Goal: Find specific page/section: Find specific page/section

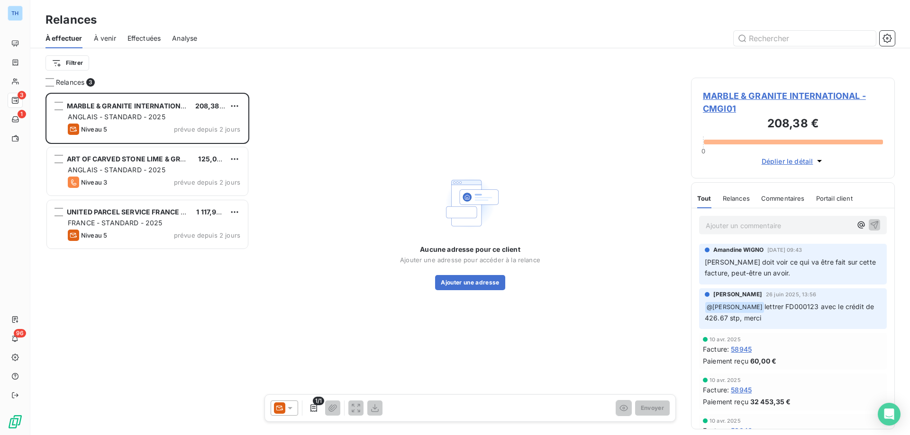
scroll to position [335, 197]
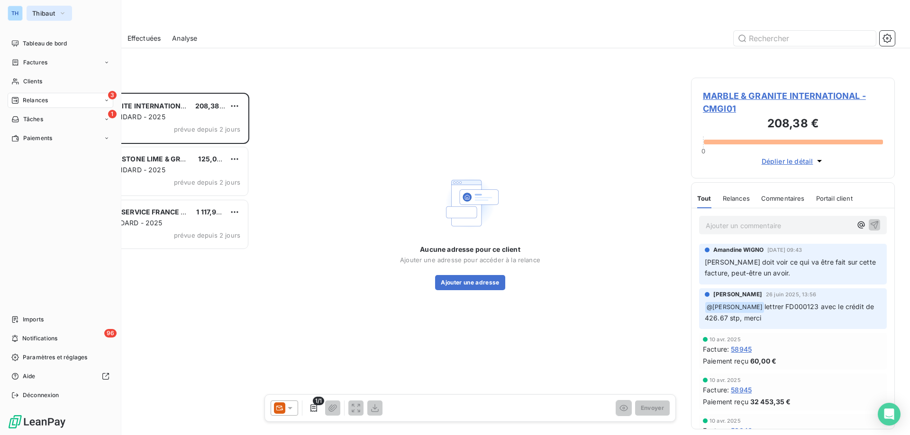
click at [36, 14] on span "Thibaut" at bounding box center [43, 13] width 23 height 8
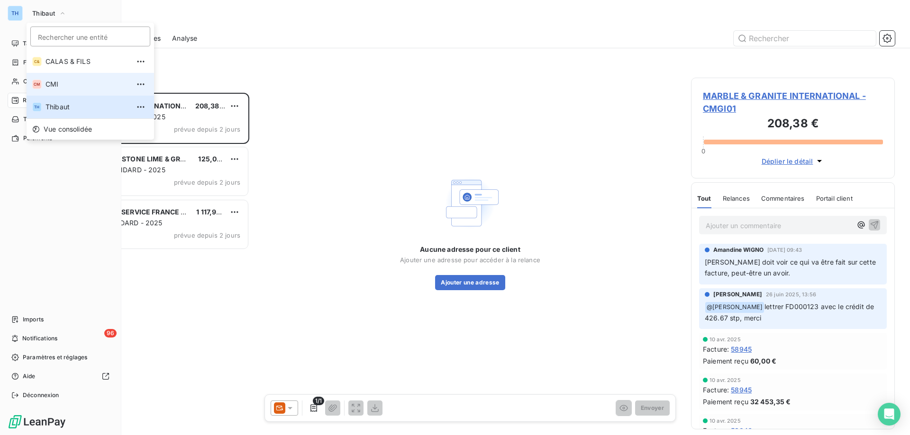
click at [56, 85] on span "CMI" at bounding box center [87, 84] width 84 height 9
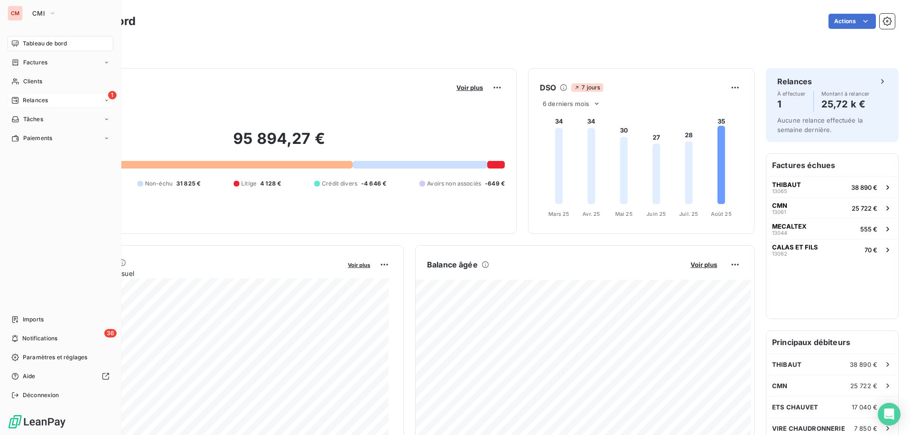
click at [17, 101] on icon at bounding box center [15, 100] width 7 height 7
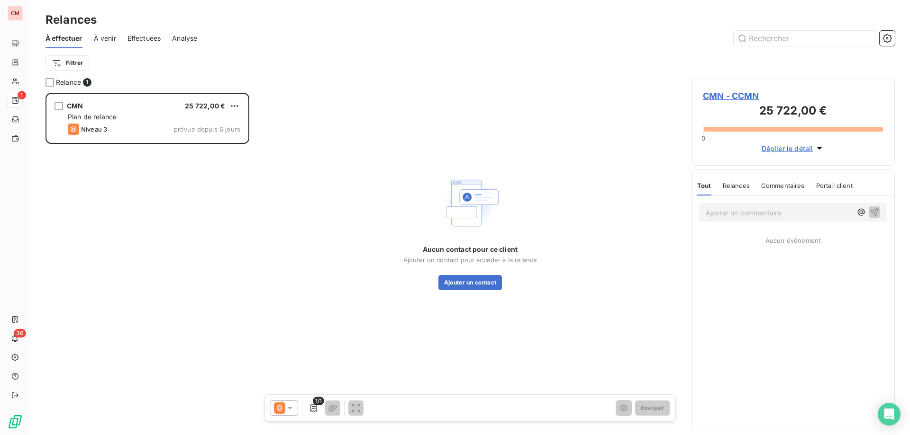
scroll to position [335, 197]
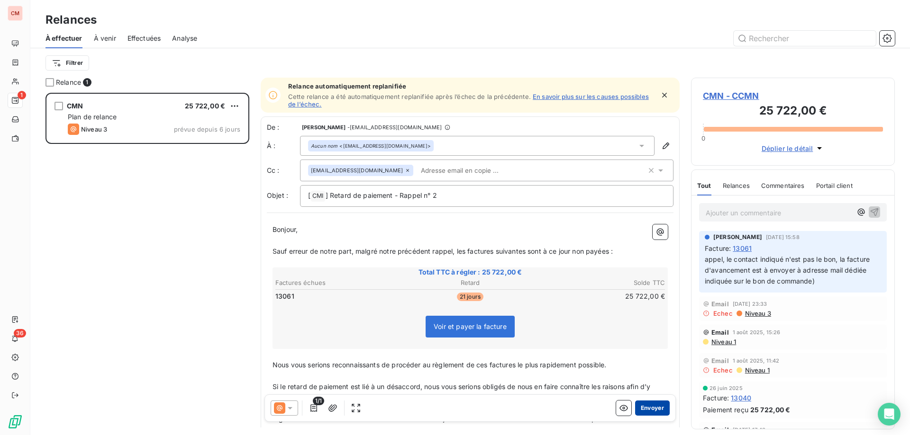
click at [647, 409] on button "Envoyer" at bounding box center [652, 408] width 35 height 15
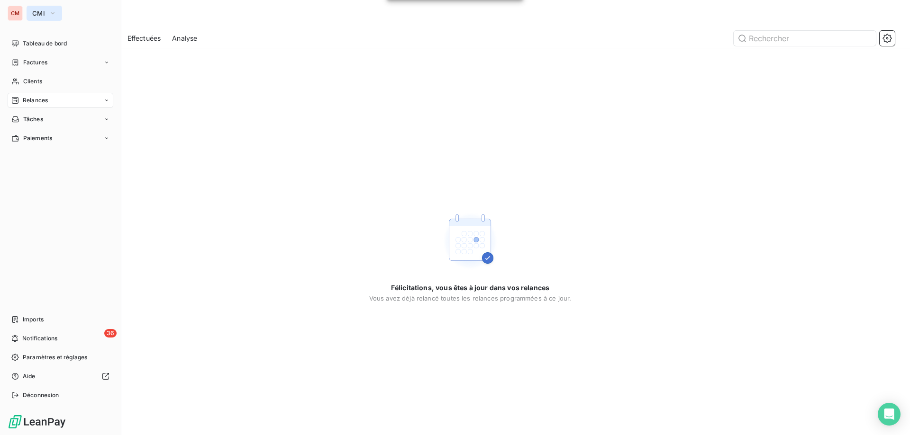
click at [36, 14] on span "CMI" at bounding box center [38, 13] width 13 height 8
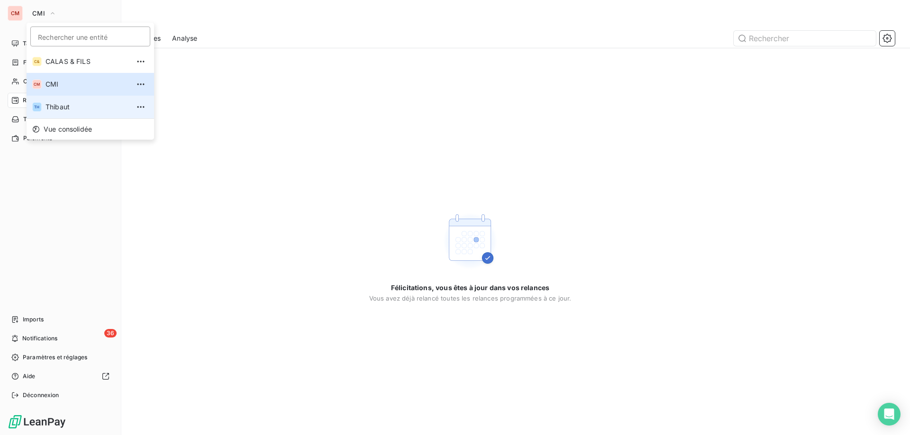
click at [56, 110] on span "Thibaut" at bounding box center [87, 106] width 84 height 9
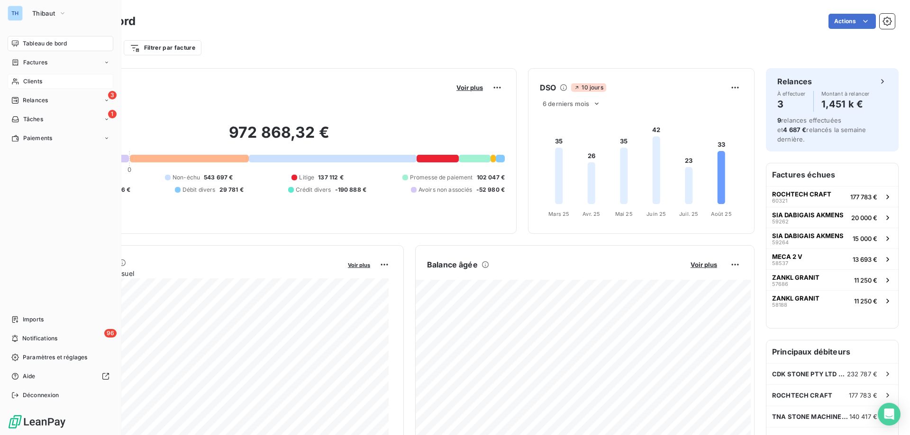
click at [19, 81] on icon at bounding box center [15, 82] width 8 height 8
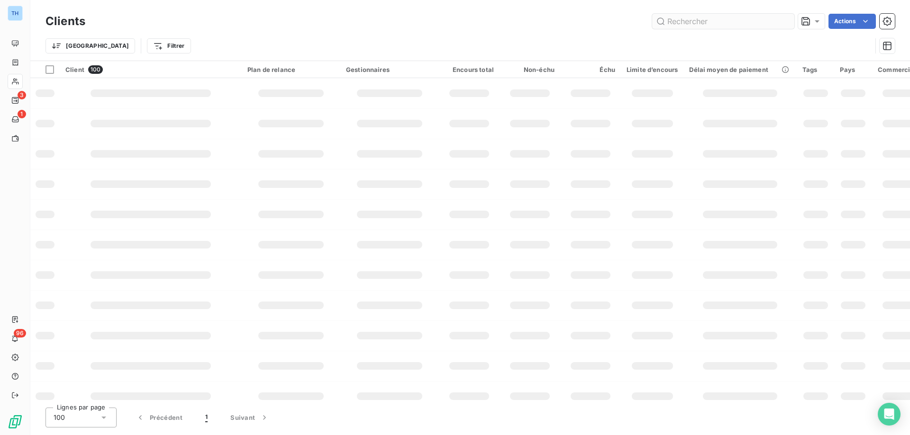
click at [694, 18] on input "text" at bounding box center [723, 21] width 142 height 15
type input "bou55"
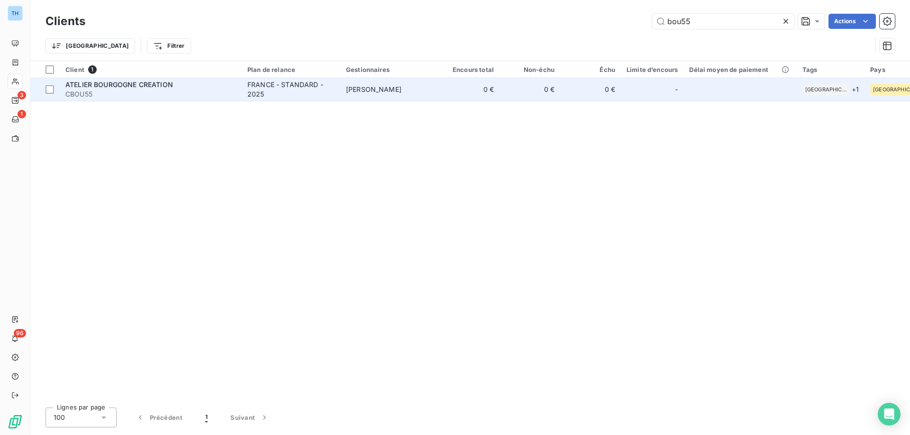
click at [491, 98] on td "0 €" at bounding box center [469, 89] width 61 height 23
